Goal: Register for event/course

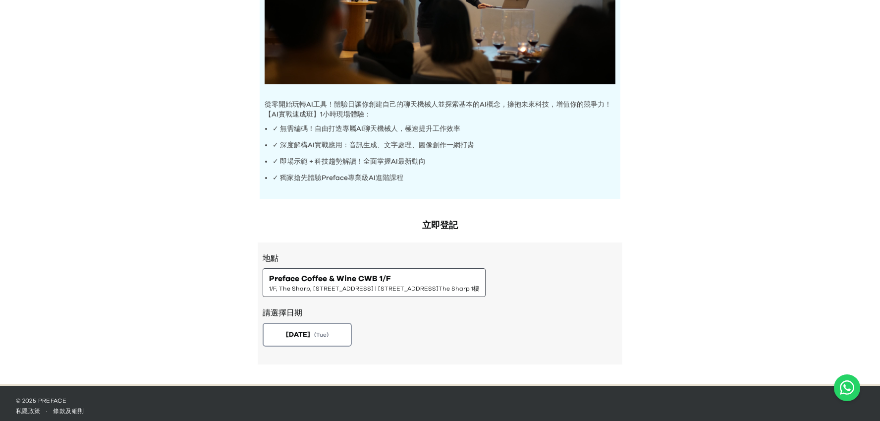
scroll to position [239, 0]
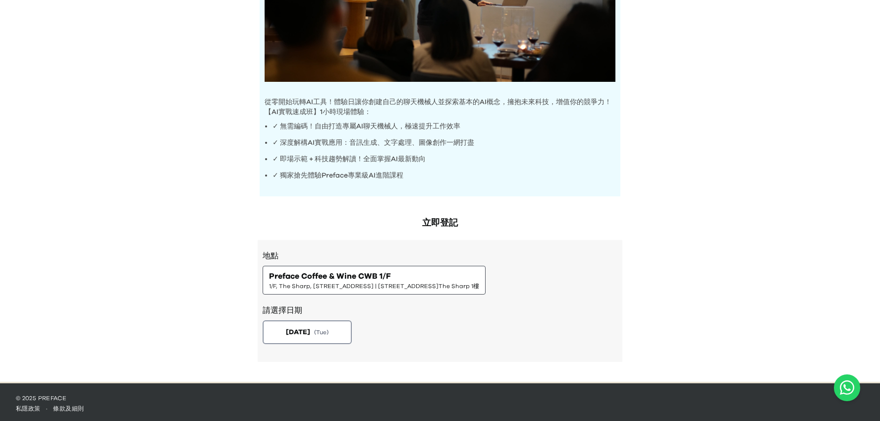
click at [437, 220] on h2 "立即登記" at bounding box center [440, 223] width 365 height 14
click at [329, 327] on span "( Tue )" at bounding box center [322, 331] width 15 height 8
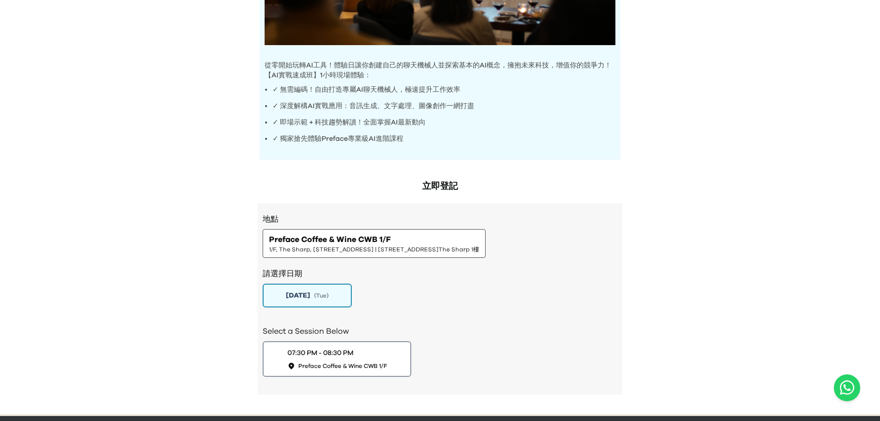
scroll to position [309, 0]
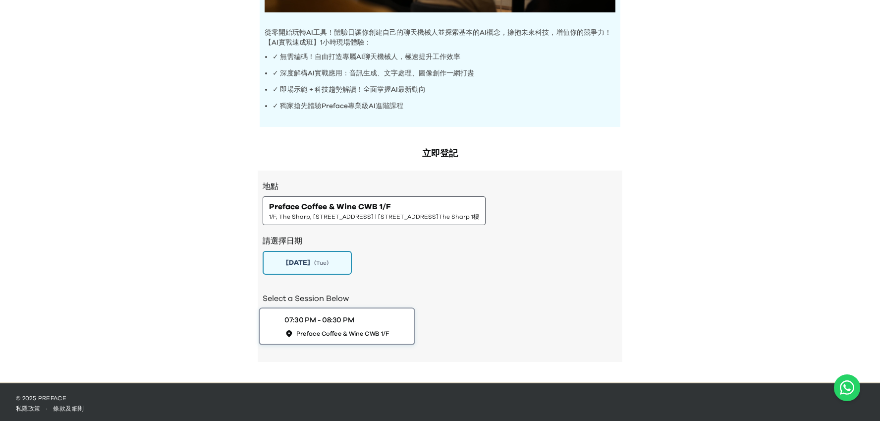
click at [383, 329] on span "Preface Coffee & Wine CWB 1/F" at bounding box center [342, 333] width 93 height 8
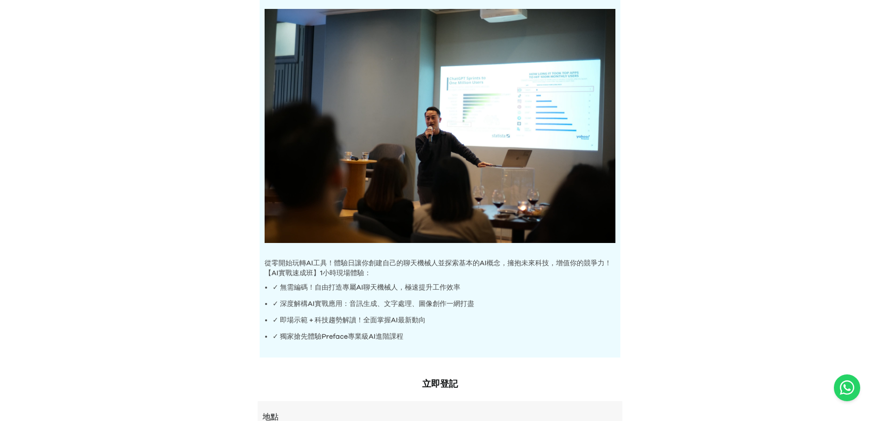
scroll to position [0, 0]
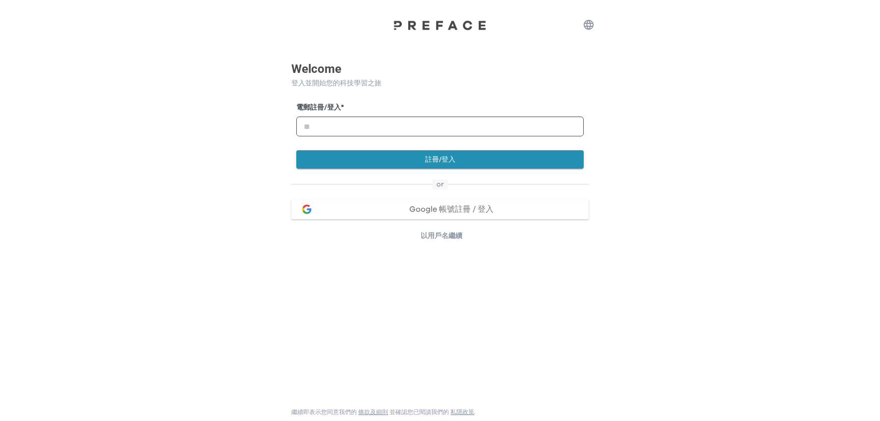
click at [456, 206] on span "Google 帳號註冊 / 登入" at bounding box center [451, 209] width 84 height 8
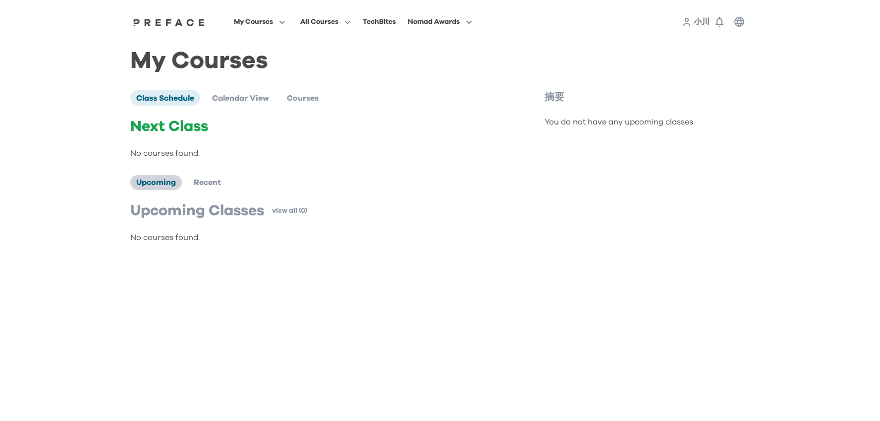
click at [166, 183] on span "Upcoming" at bounding box center [156, 182] width 40 height 8
click at [226, 186] on li "Recent" at bounding box center [207, 182] width 39 height 15
click at [181, 188] on ul "Upcoming Recent" at bounding box center [181, 182] width 103 height 15
click at [170, 186] on span "Upcoming" at bounding box center [156, 182] width 40 height 8
click at [175, 101] on span "Class Schedule" at bounding box center [165, 98] width 58 height 8
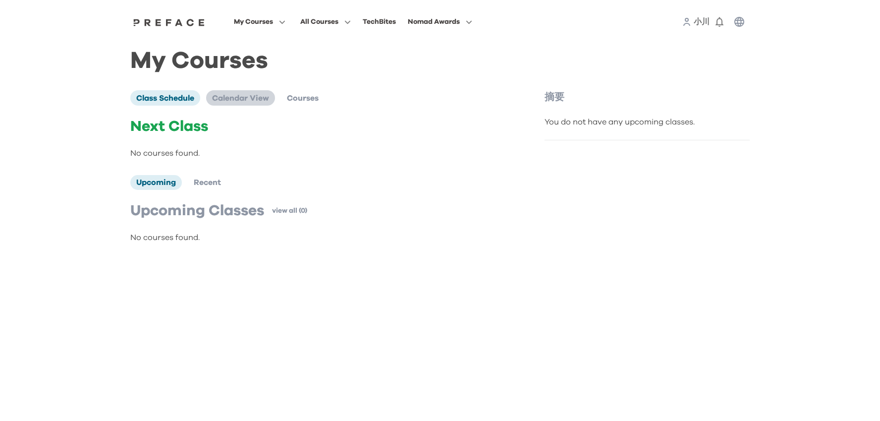
click at [244, 99] on span "Calendar View" at bounding box center [240, 98] width 57 height 8
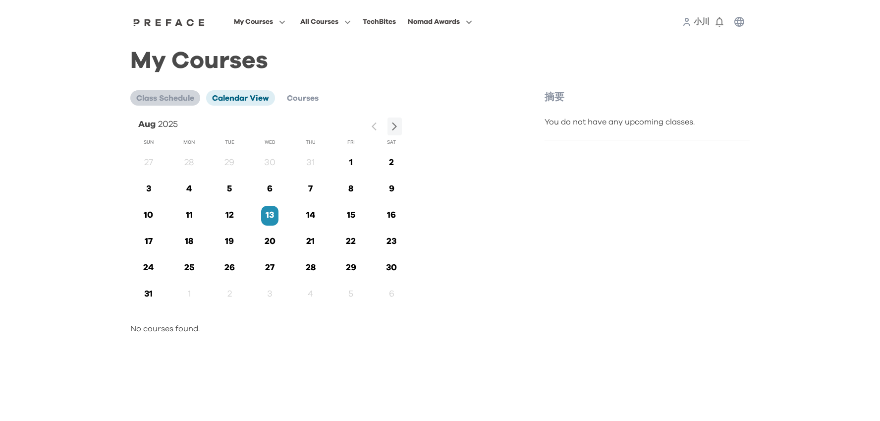
click at [172, 101] on span "Class Schedule" at bounding box center [165, 98] width 58 height 8
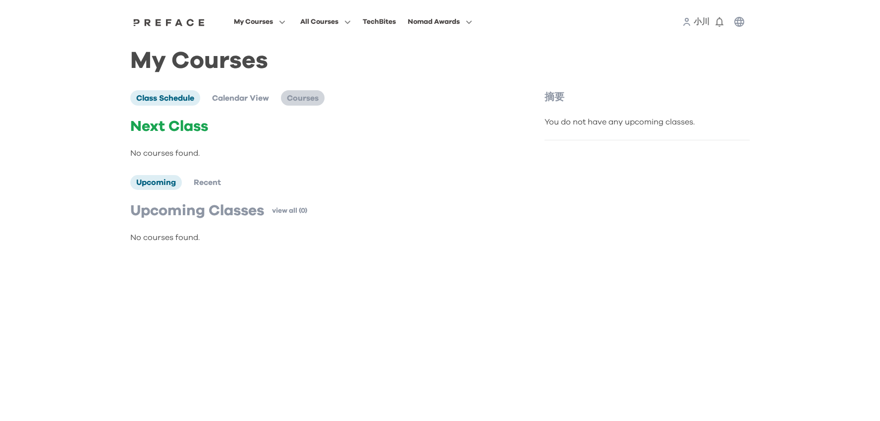
click at [309, 100] on span "Courses" at bounding box center [303, 98] width 32 height 8
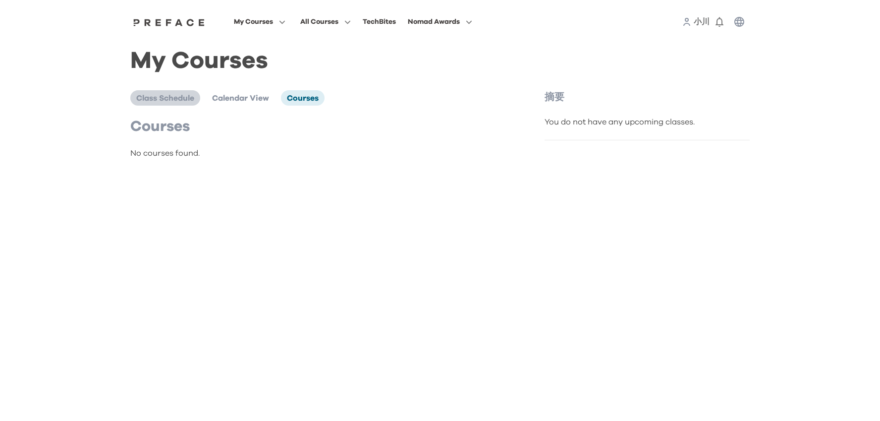
click at [177, 101] on span "Class Schedule" at bounding box center [165, 98] width 58 height 8
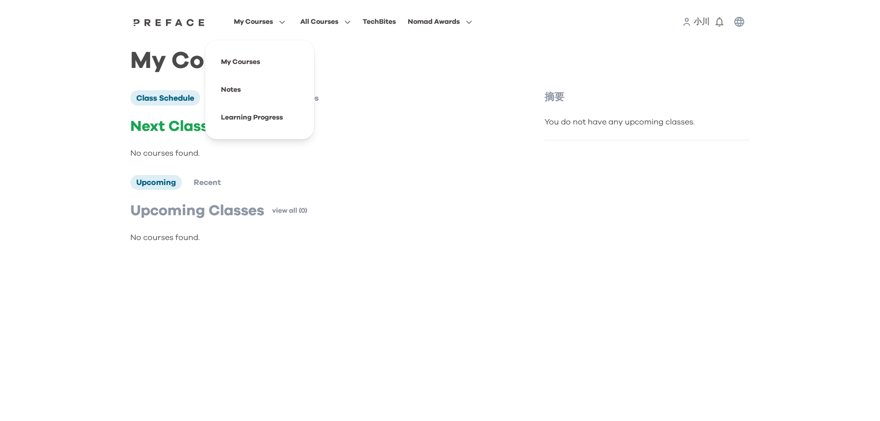
click at [255, 25] on span "My Courses" at bounding box center [253, 22] width 39 height 12
click at [250, 63] on span at bounding box center [259, 62] width 93 height 28
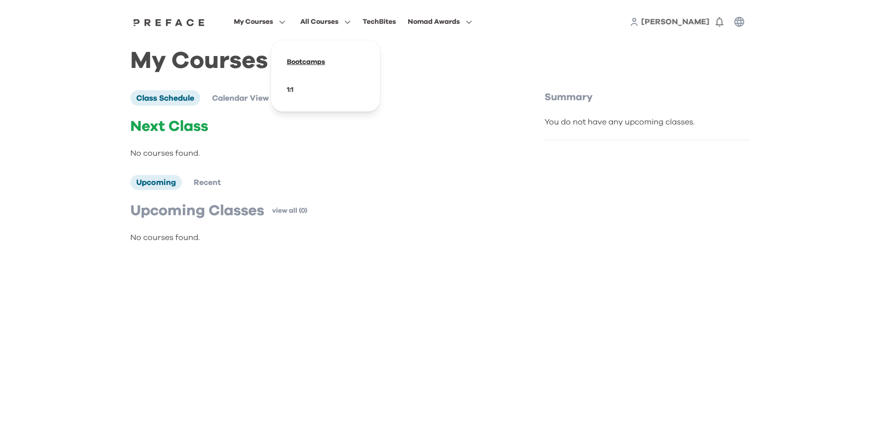
click at [311, 60] on span at bounding box center [325, 62] width 93 height 28
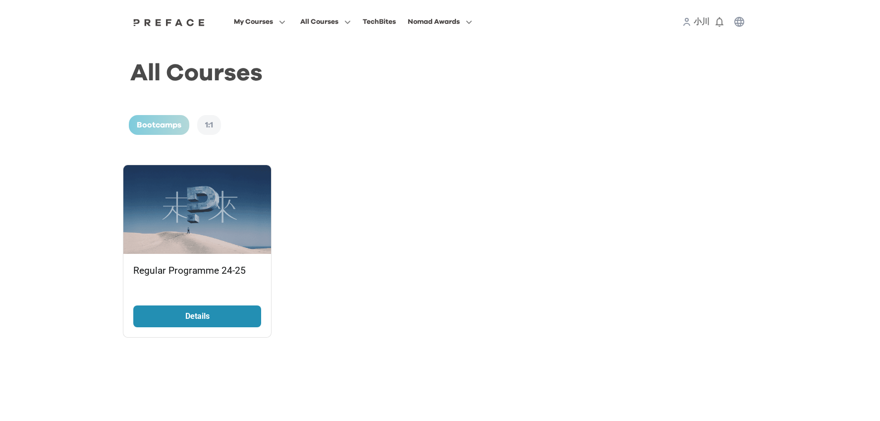
click at [205, 318] on p "Details" at bounding box center [197, 316] width 74 height 12
